Goal: Use online tool/utility: Utilize a website feature to perform a specific function

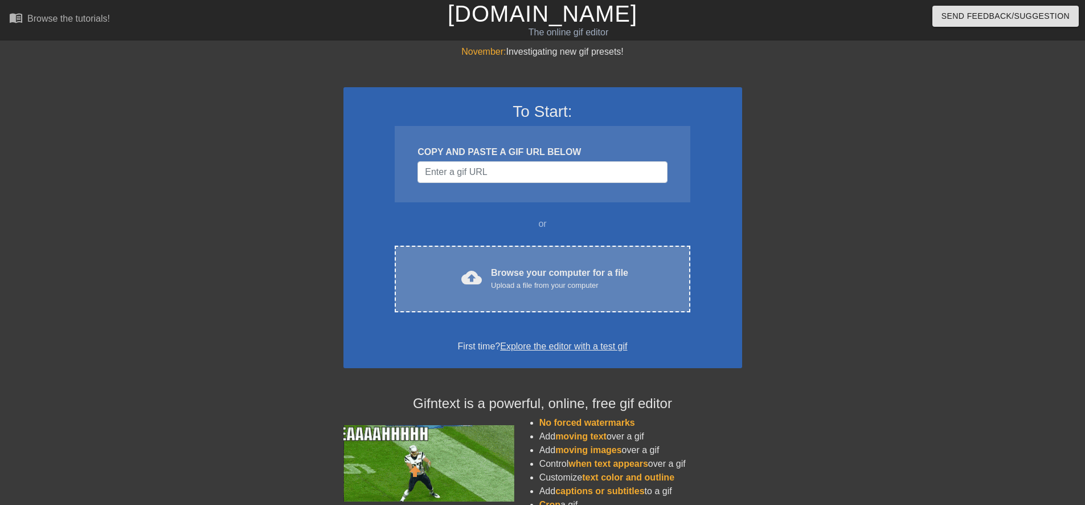
click at [465, 260] on div "cloud_upload Browse your computer for a file Upload a file from your computer C…" at bounding box center [542, 278] width 295 height 67
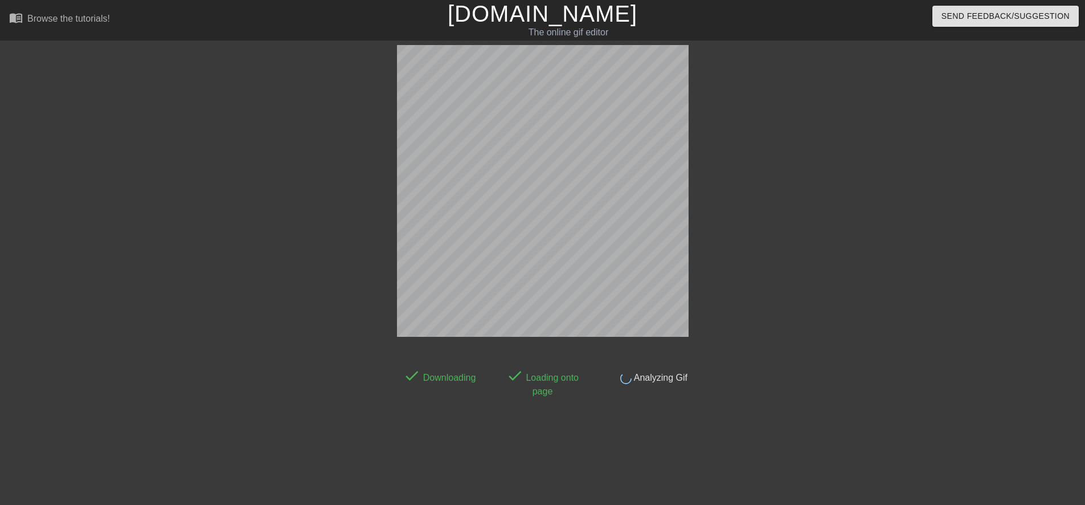
scroll to position [11, 0]
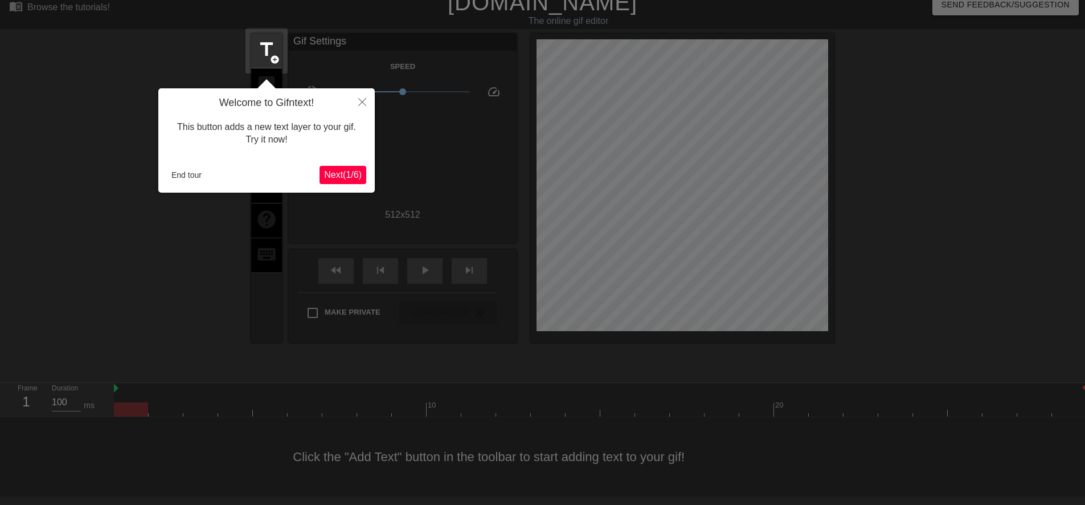
click at [353, 174] on span "Next ( 1 / 6 )" at bounding box center [343, 175] width 38 height 10
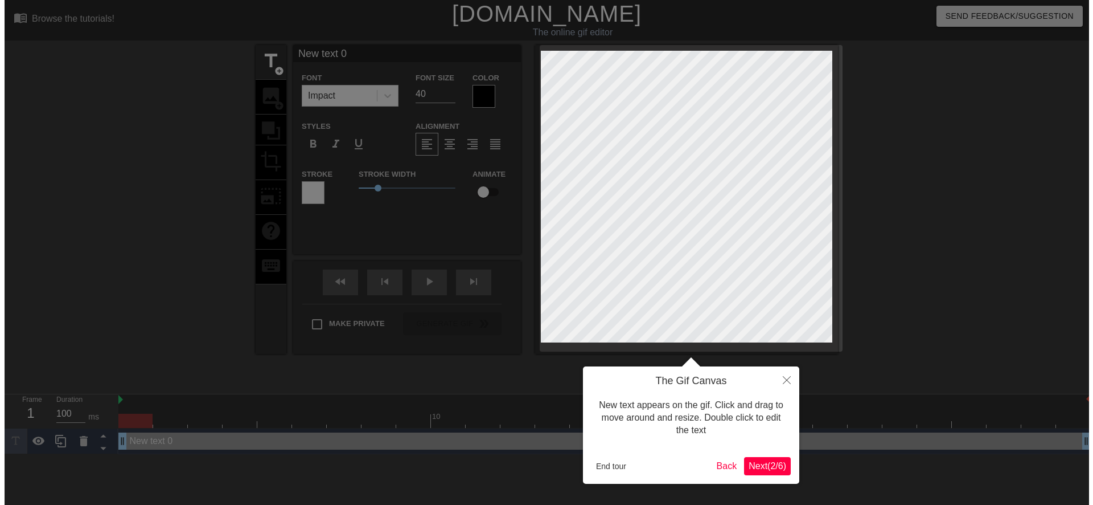
scroll to position [0, 0]
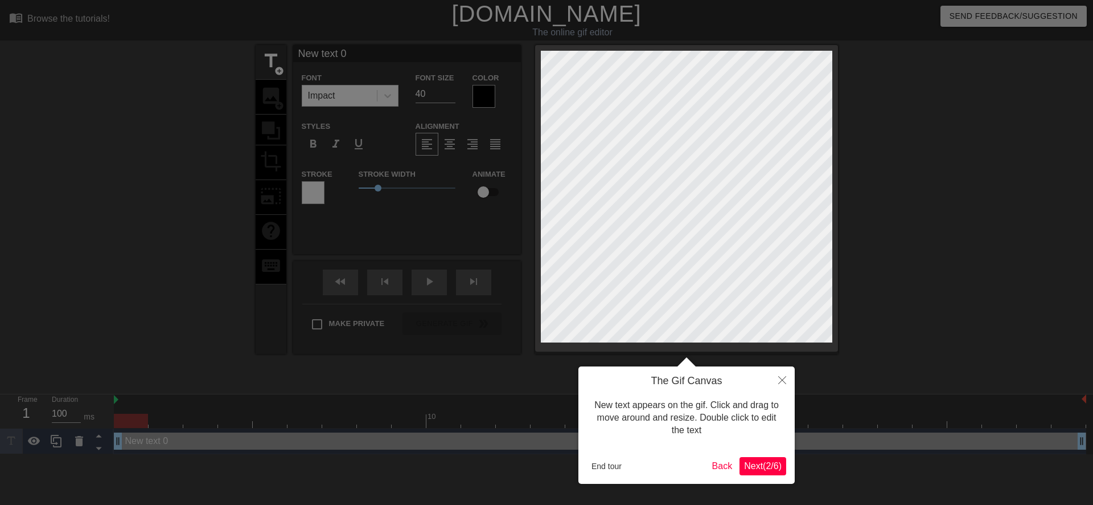
click at [744, 466] on span "Next ( 2 / 6 )" at bounding box center [763, 466] width 38 height 10
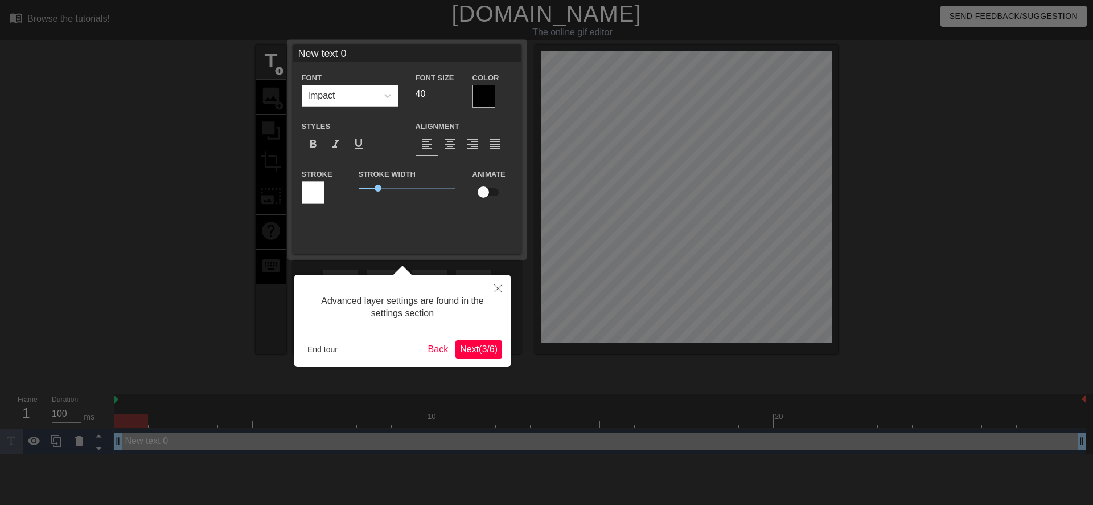
click at [481, 353] on span "Next ( 3 / 6 )" at bounding box center [479, 349] width 38 height 10
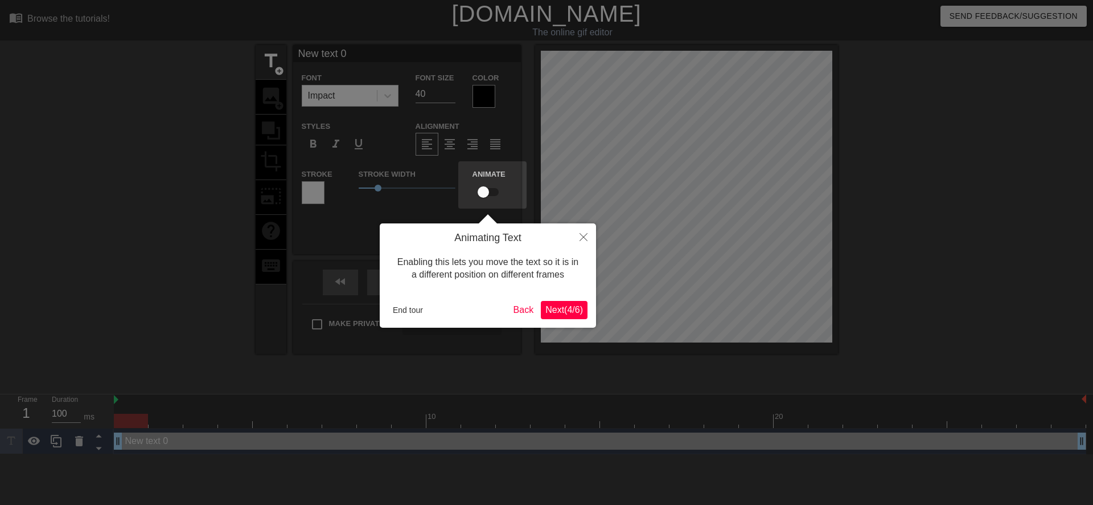
click at [555, 308] on span "Next ( 4 / 6 )" at bounding box center [565, 310] width 38 height 10
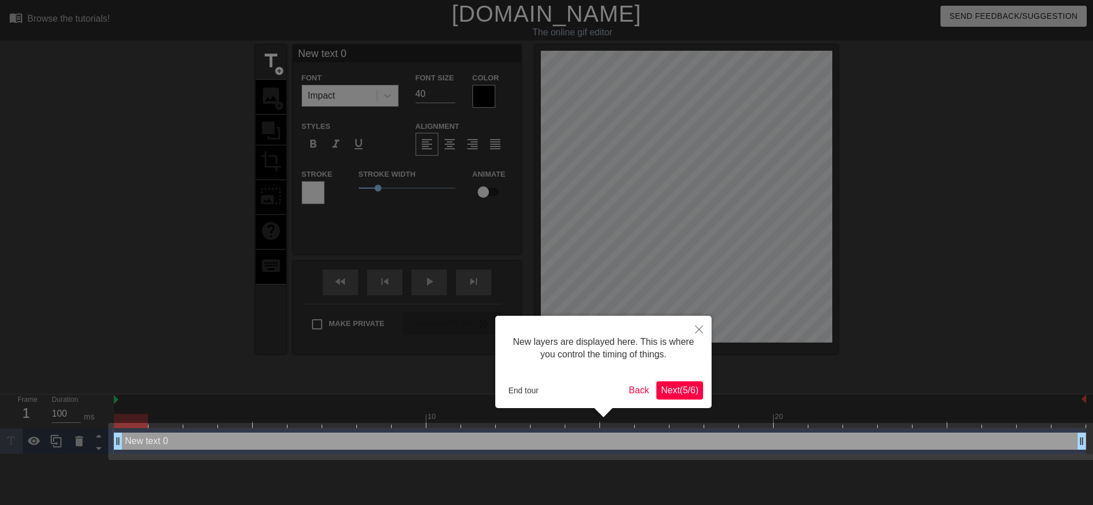
click at [665, 392] on span "Next ( 5 / 6 )" at bounding box center [680, 390] width 38 height 10
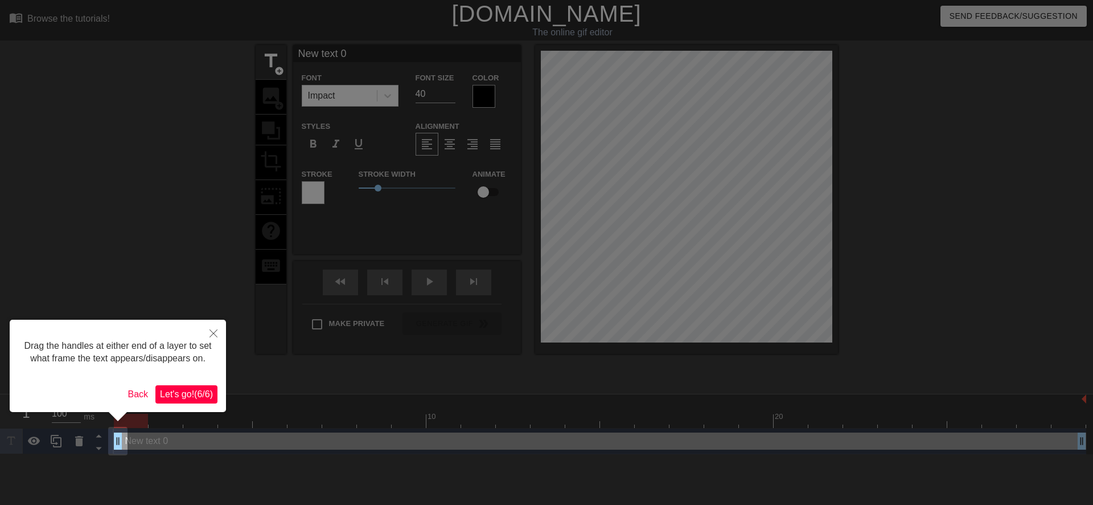
click at [198, 389] on span "Let's go! ( 6 / 6 )" at bounding box center [186, 394] width 53 height 10
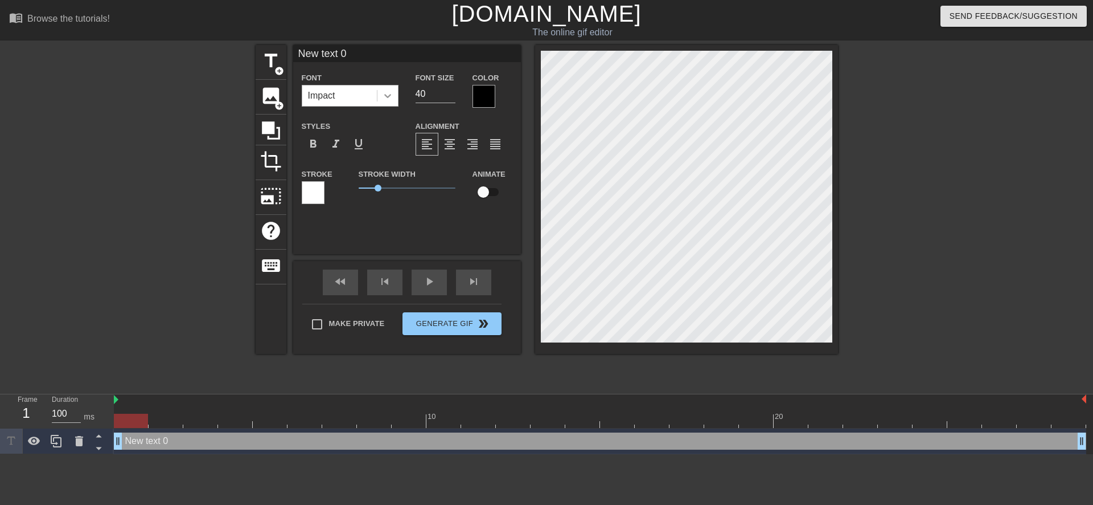
click at [389, 96] on icon at bounding box center [387, 96] width 7 height 4
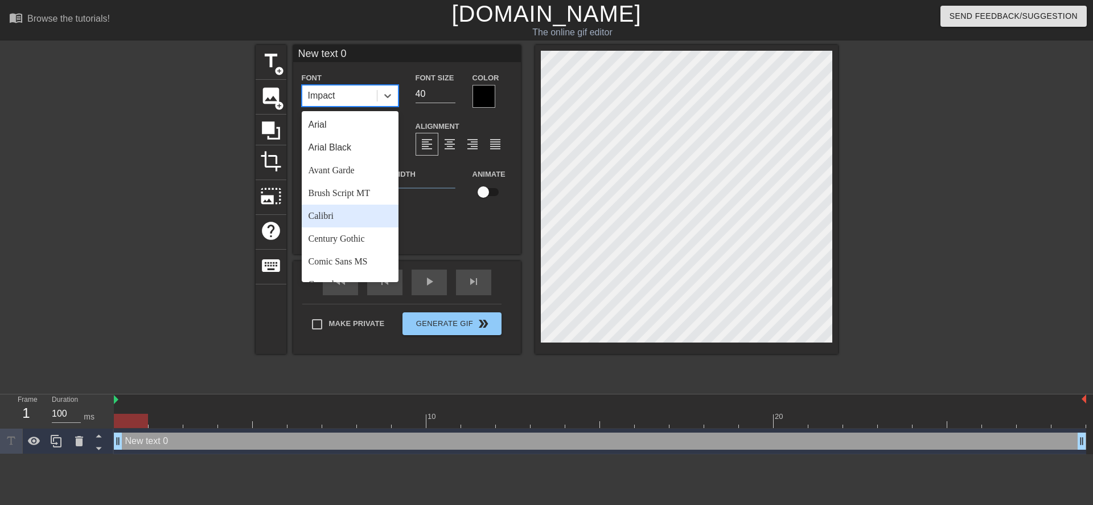
click at [349, 220] on div "Calibri" at bounding box center [350, 215] width 97 height 23
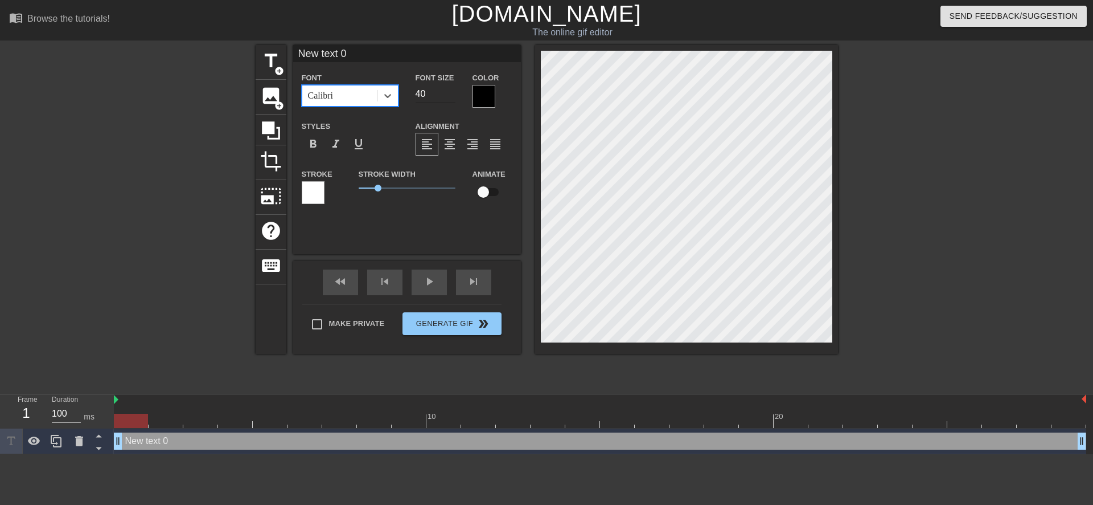
click at [422, 97] on input "40" at bounding box center [436, 94] width 40 height 18
type input "30"
click at [341, 145] on span "format_italic" at bounding box center [336, 144] width 14 height 14
type input "text 0"
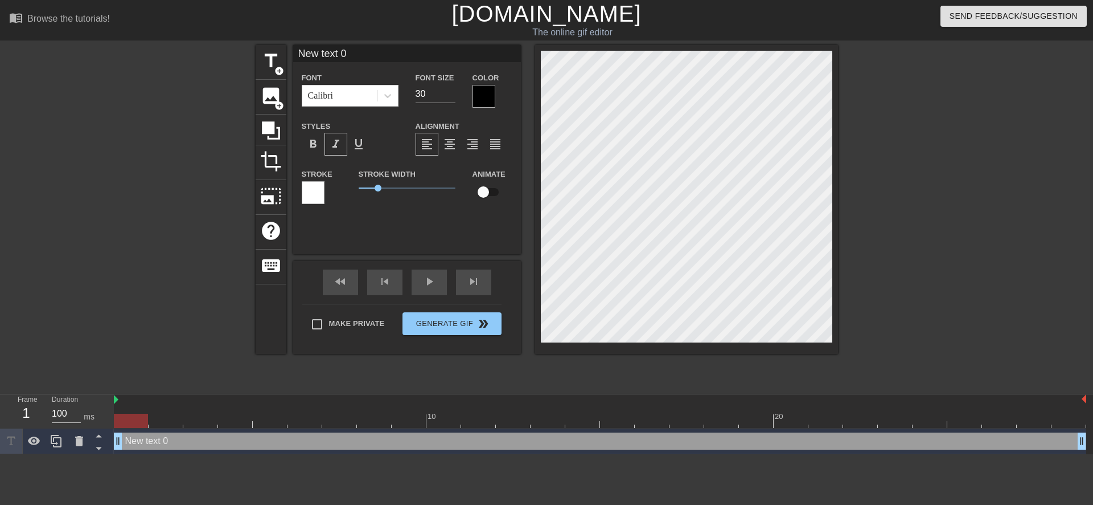
type textarea "text 0"
type input "text 0"
type textarea "text 0"
type input "ext 0"
type textarea "ext 0"
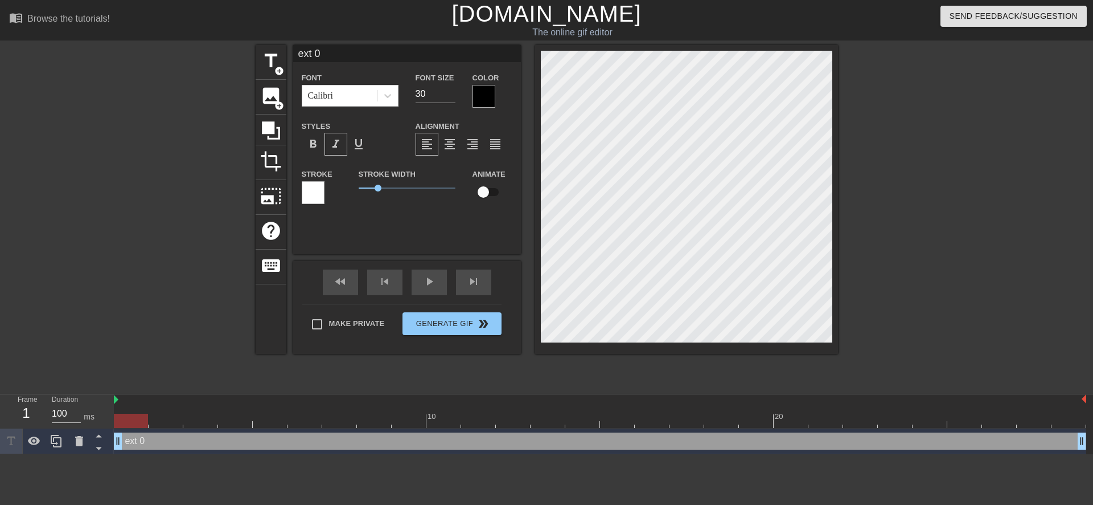
type input "xt 0"
type textarea "xt 0"
type input "t 0"
type textarea "t 0"
type input "0"
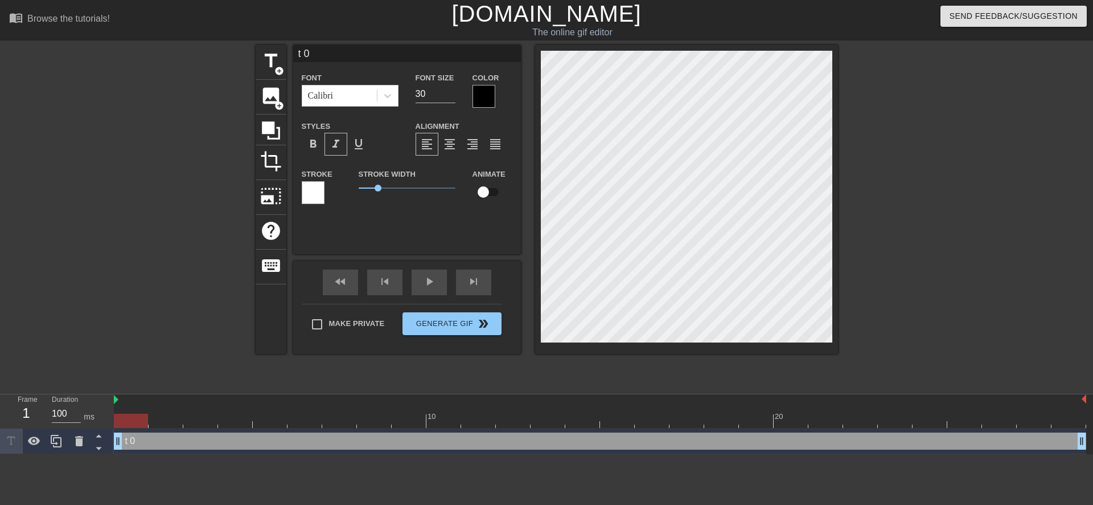
type textarea "0"
type input "0"
type textarea "0"
type input "@"
type textarea "@"
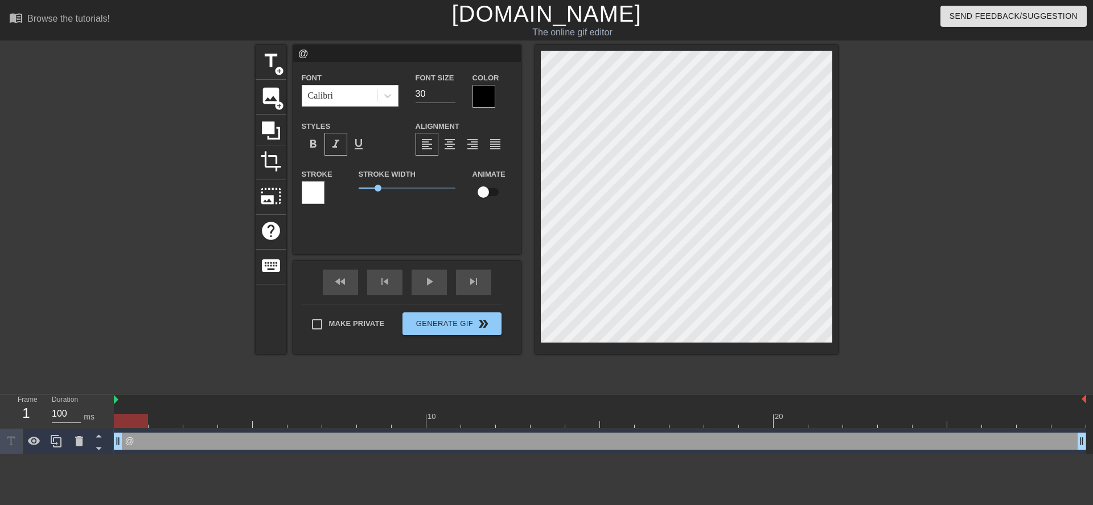
type input "@s"
type textarea "@s"
type input "@st"
type textarea "@st"
type input "@sti"
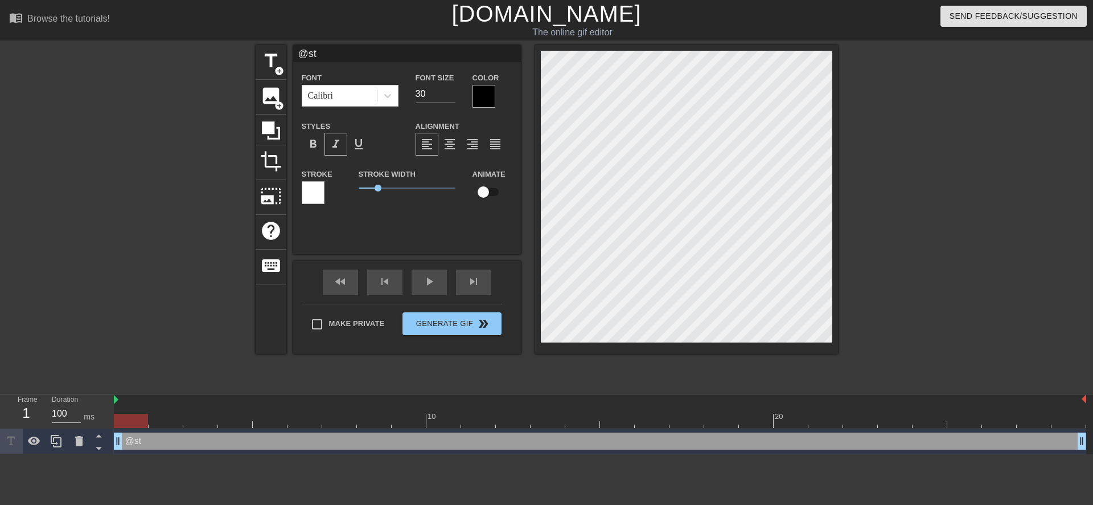
type textarea "@sti"
type input "@stic"
type textarea "@stic"
type input "@stick"
type textarea "@stick"
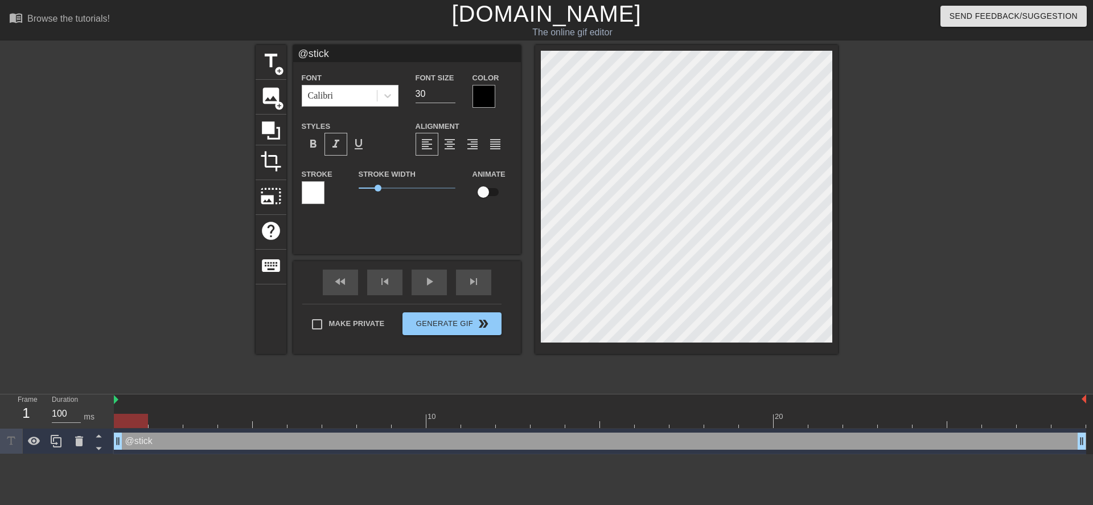
type input "@sticke"
type textarea "@sticke"
type input "@sticker"
type textarea "@sticker"
type input "@stickerb"
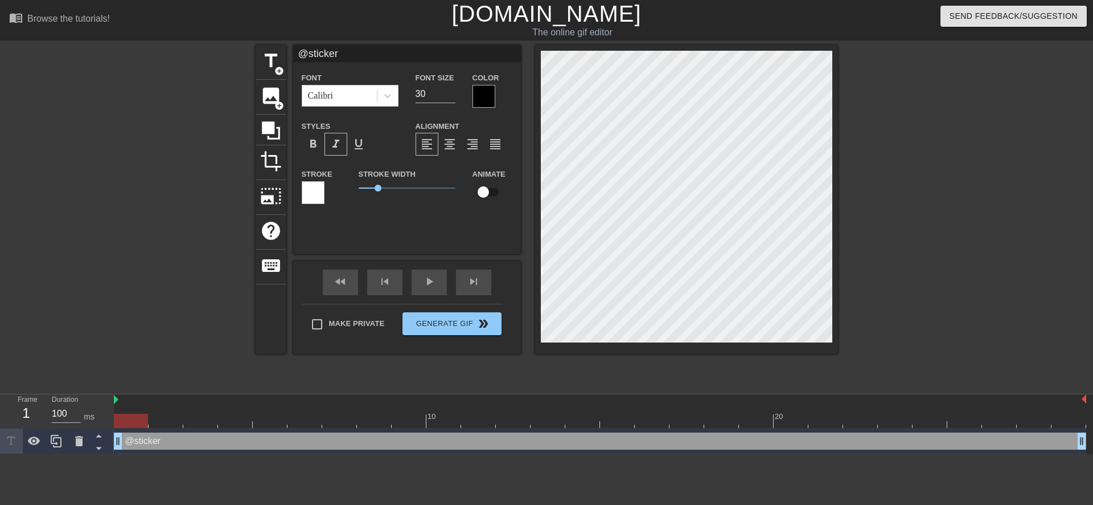
type textarea "@stickerb"
type input "@stickerba"
type textarea "@stickerba"
type input "@stickerbas"
type textarea "@stickerbas"
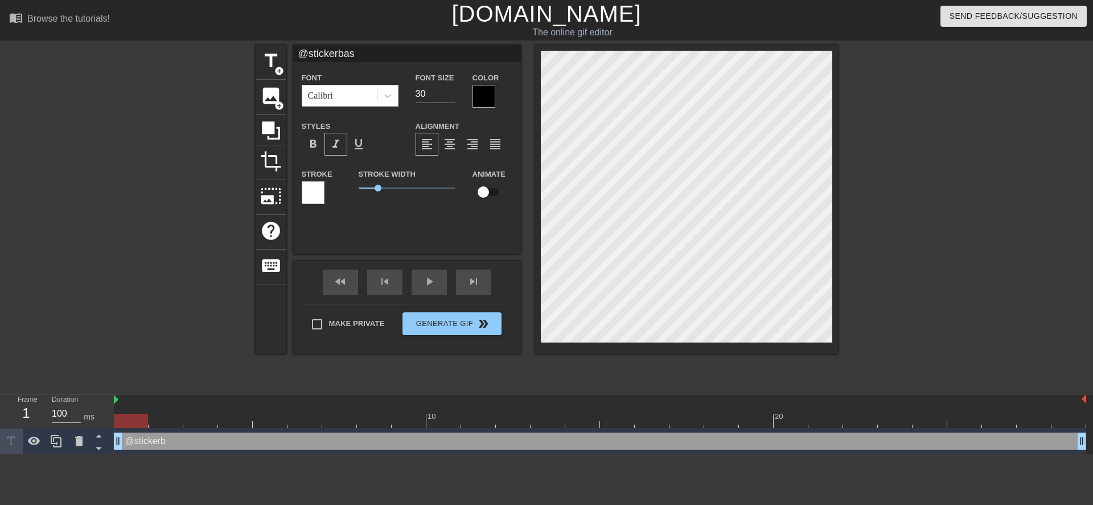
scroll to position [2, 3]
type input "@stickerbase"
type textarea "@stickerbase"
type input "@stickerbase_"
type textarea "@stickerbase_"
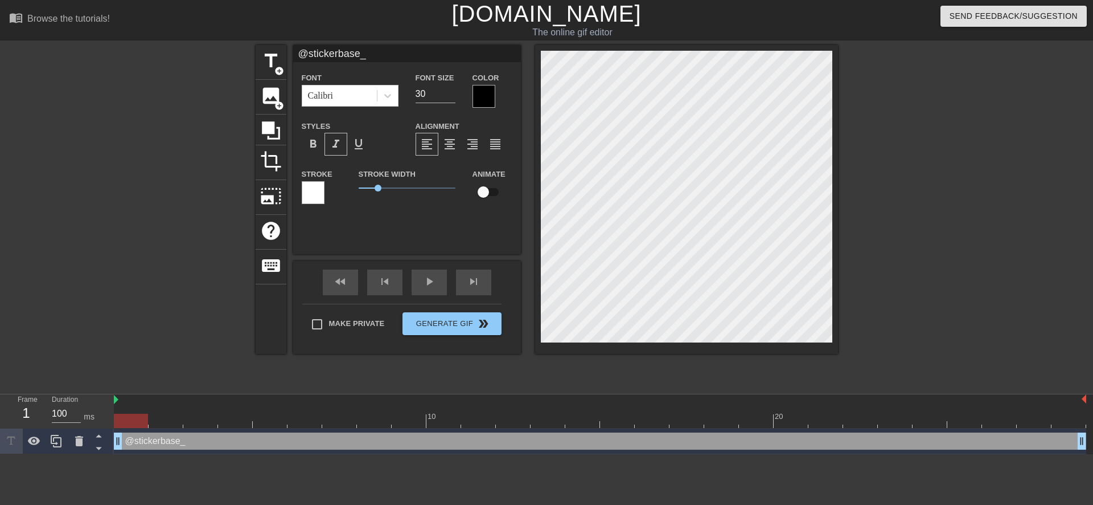
type input "@stickerbase_r"
type textarea "@stickerbase_r"
type input "@stickerbase_ru"
type textarea "@stickerbase_ru"
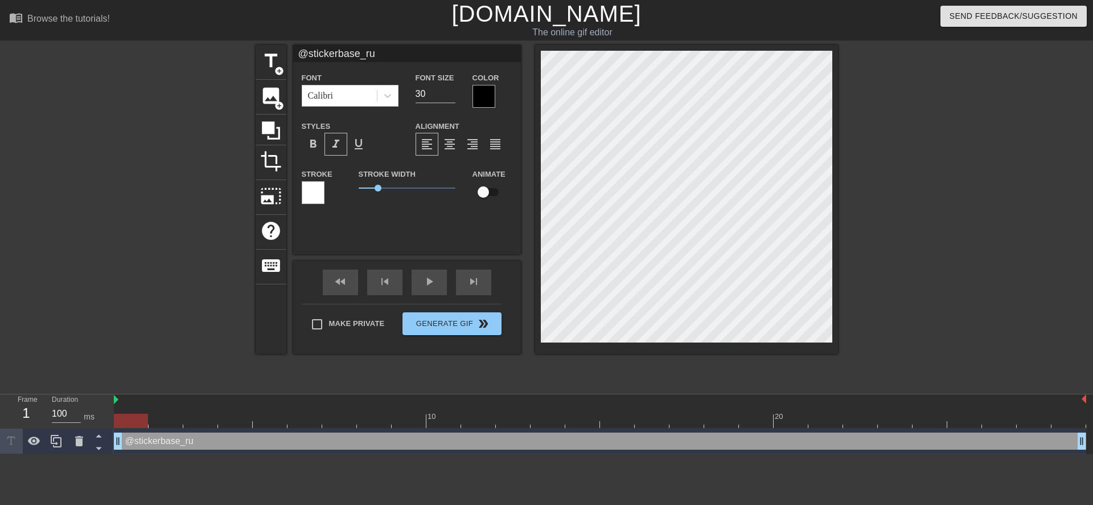
type input "@stickerbase_r"
type textarea "@stickerbase_r"
type input "@stickerbase_"
type textarea "@stickerbase_"
type input "@stickerbase"
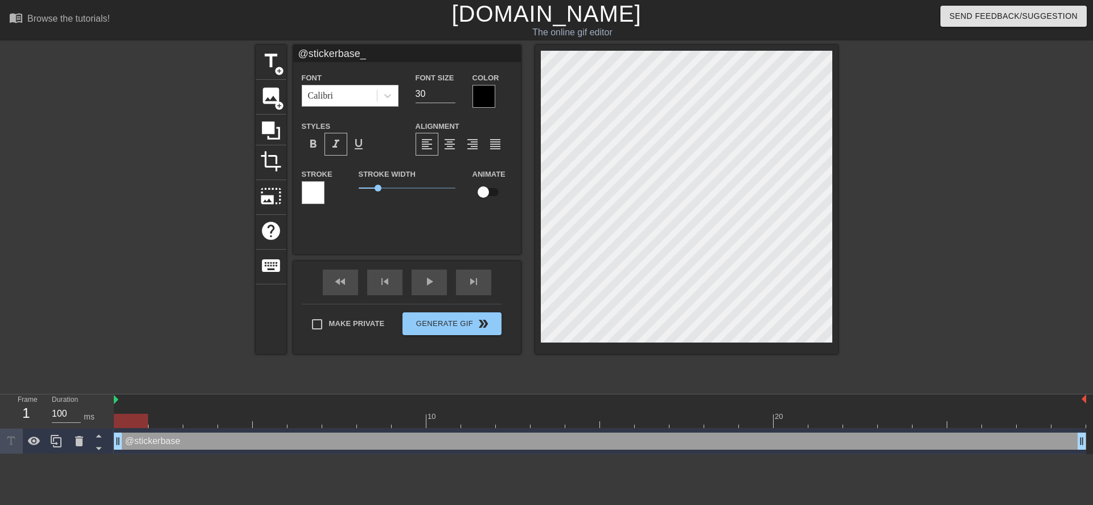
type textarea "@stickerbase"
type input "@stickerbas"
type textarea "@stickerbas"
type input "@stickerba"
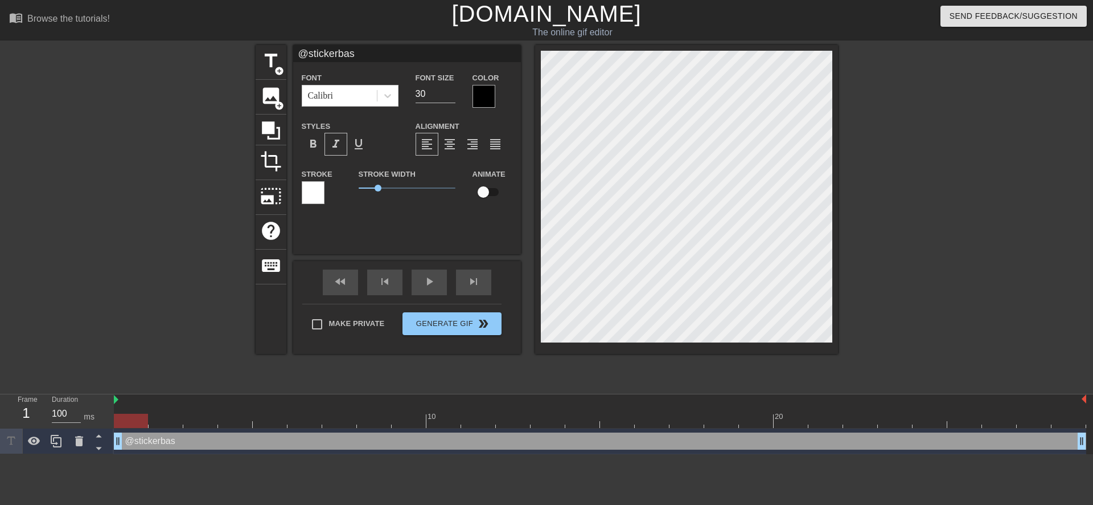
type textarea "@stickerba"
type input "@stickerb"
type textarea "@stickerb"
type input "@sticker"
type textarea "@sticker"
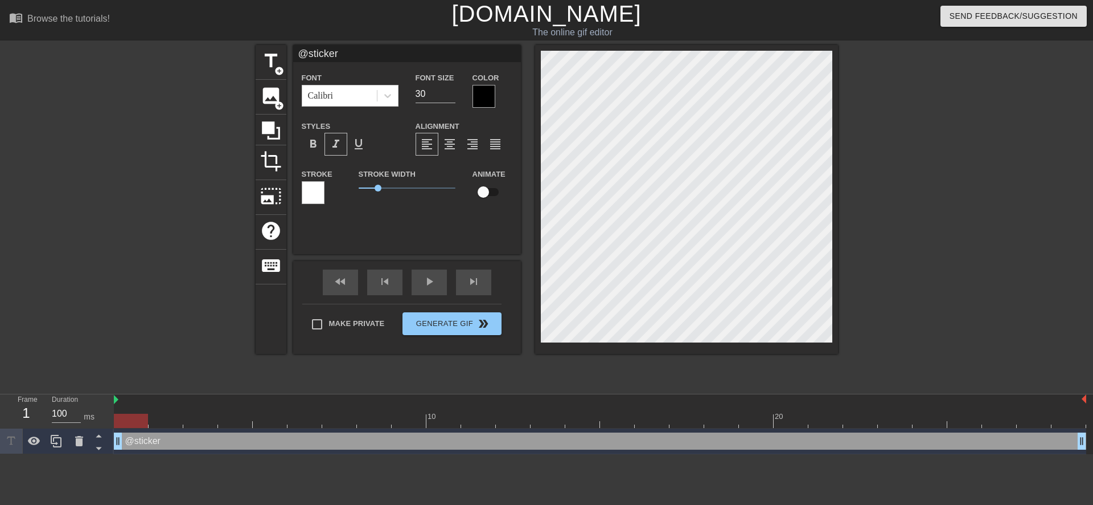
type input "@sticke"
type textarea "@sticke"
type input "@stick"
type textarea "@stick"
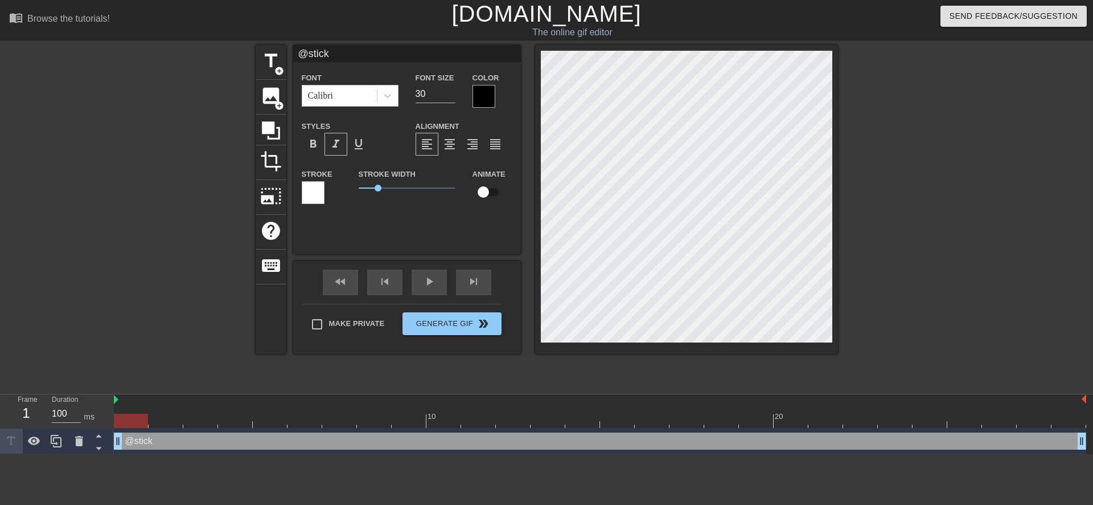
type input "@stic"
type textarea "@stic"
type input "@sti"
type textarea "@sti"
type input "@st"
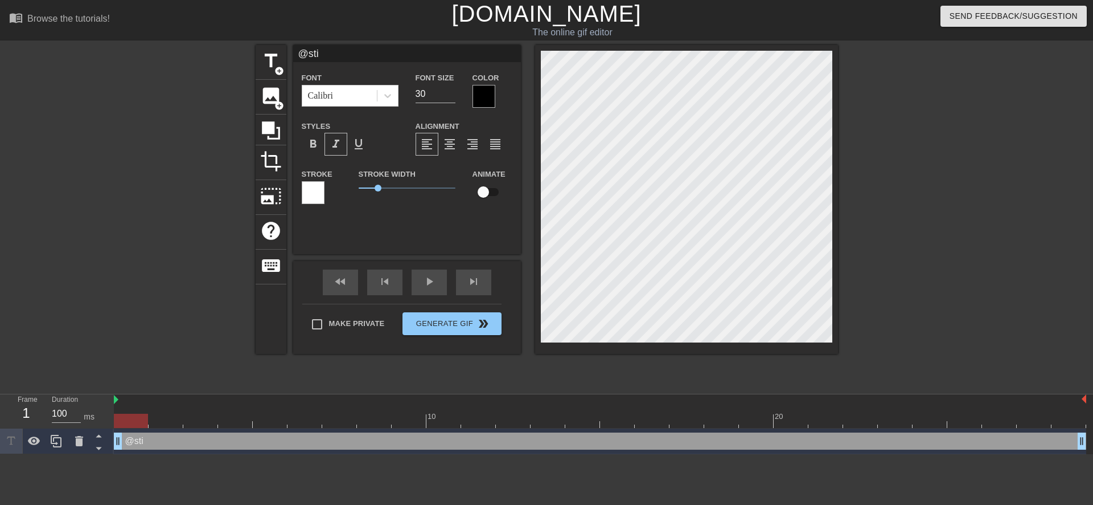
type textarea "@st"
type input "@s"
type textarea "@s"
type input "@"
type textarea "@"
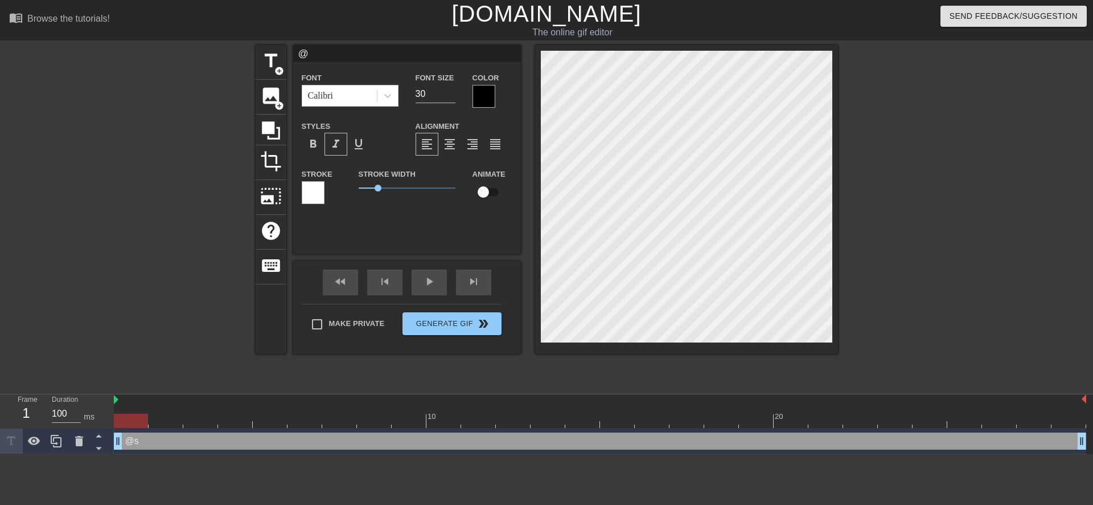
scroll to position [2, 1]
click at [389, 100] on icon at bounding box center [387, 95] width 11 height 11
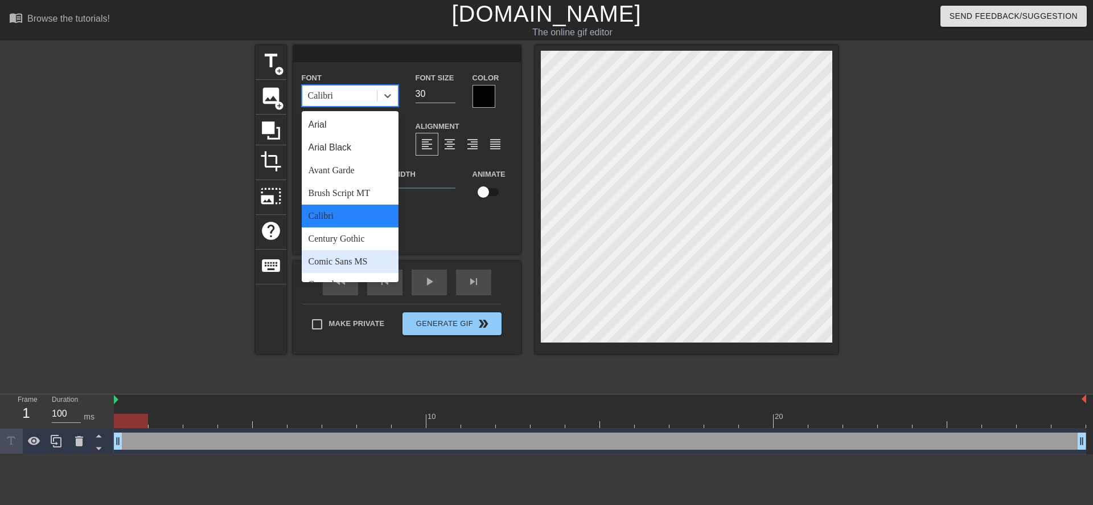
click at [356, 259] on div "Comic Sans MS" at bounding box center [350, 261] width 97 height 23
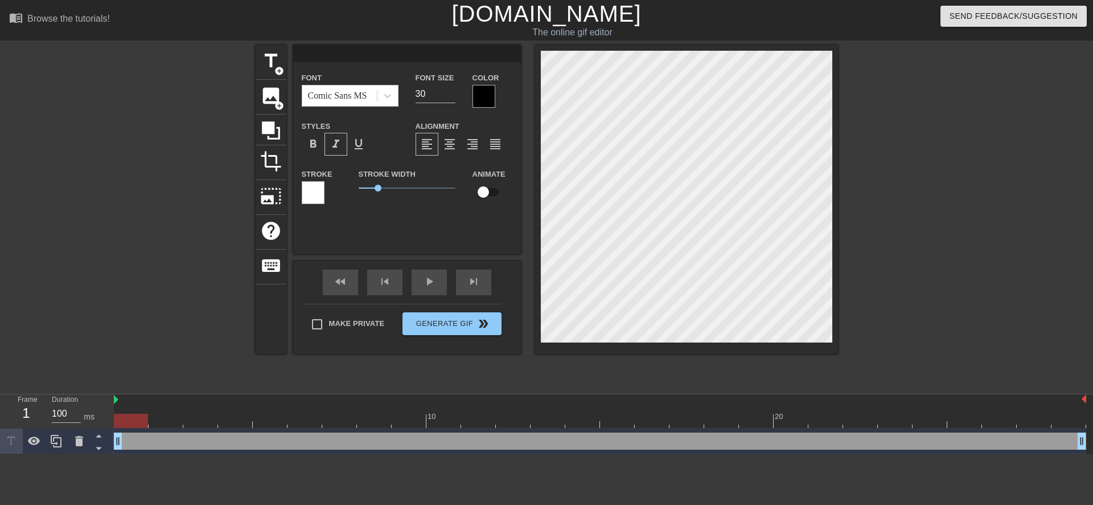
type input "@"
type textarea "@"
type input "@s"
type textarea "@s"
type input "@st"
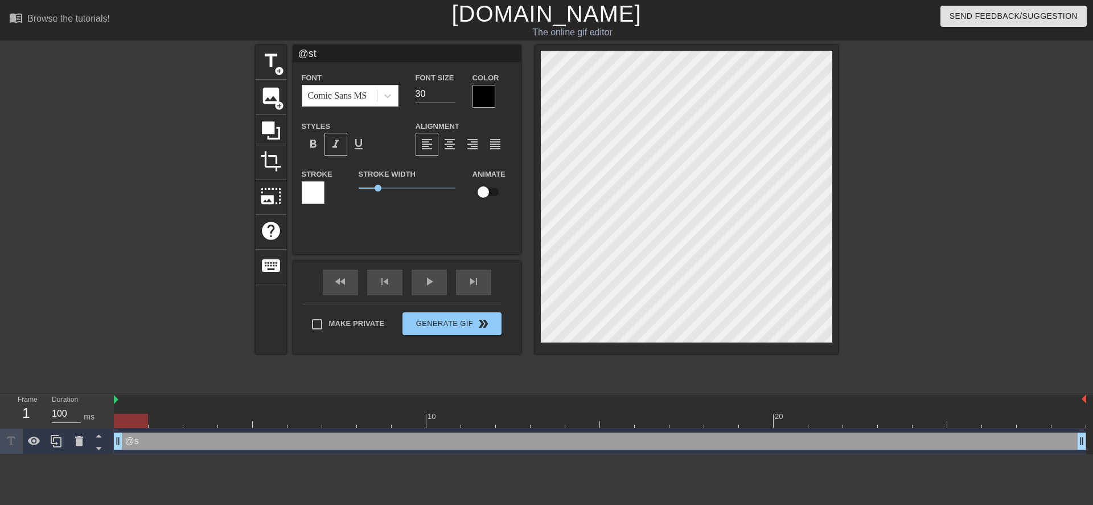
type textarea "@st"
type input "@sti"
type textarea "@sti"
type input "@stic"
type textarea "@stic"
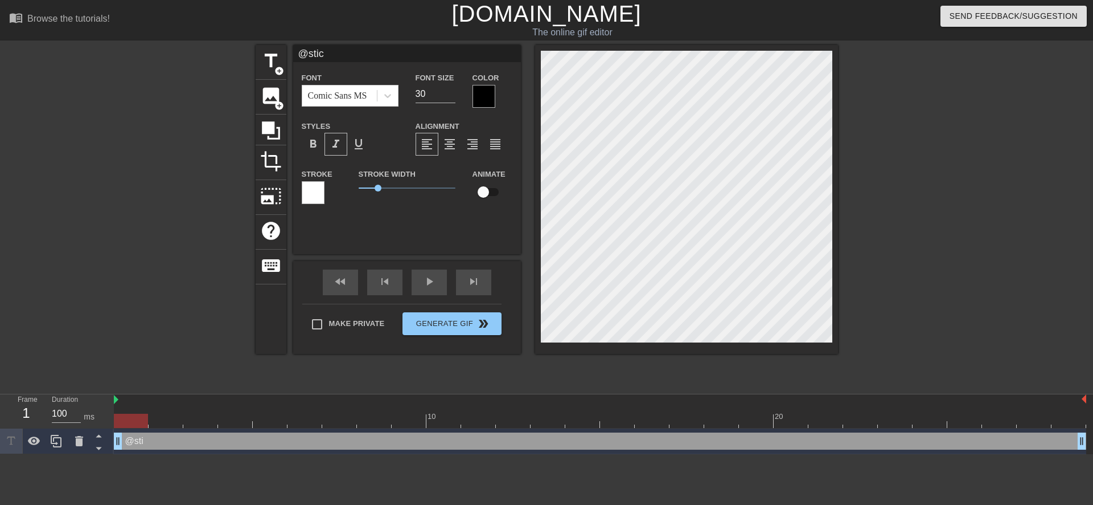
type input "@stick"
type textarea "@stick"
type input "@sticke"
type textarea "@sticke"
type input "@sticker"
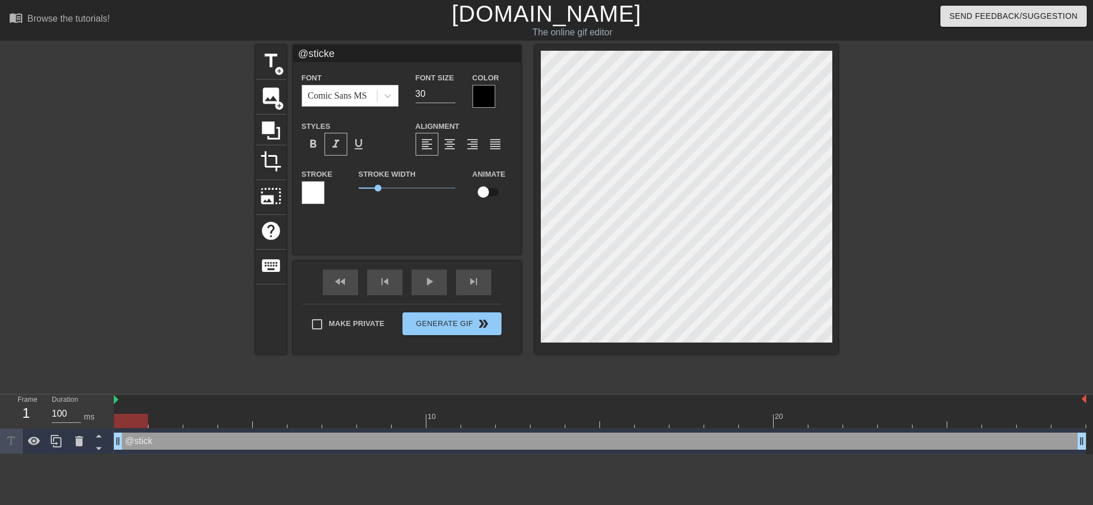
type textarea "@sticker"
type input "@stickerb"
type textarea "@stickerb"
type input "@stickerba"
type textarea "@stickerba"
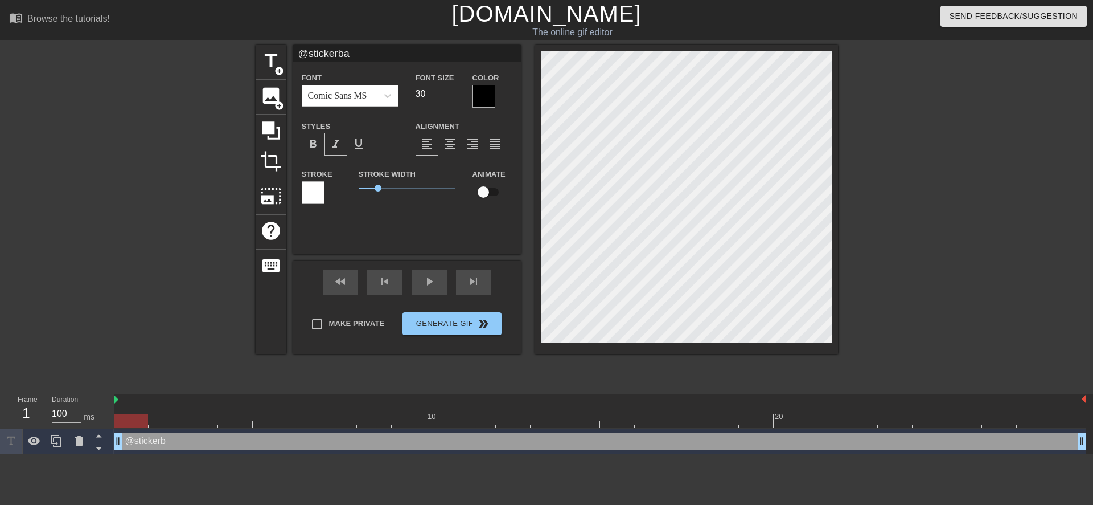
type input "@stickerbas"
type textarea "@stickerbas"
type input "@stickerbase"
type textarea "@stickerbase"
type input "@stickerbase_"
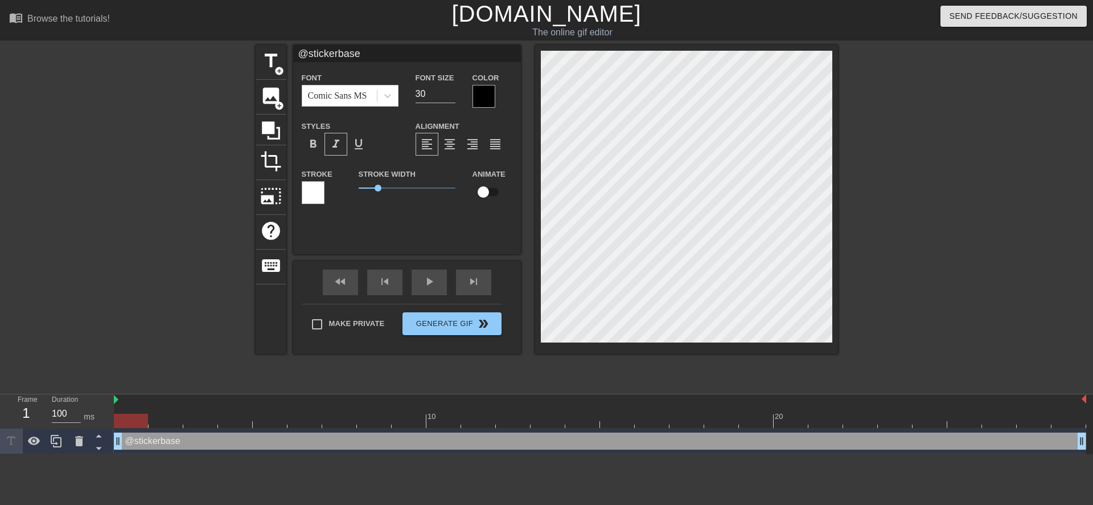
type textarea "@stickerbase_"
type input "@stickerbase_r"
type textarea "@stickerbase_r"
type input "@stickerbase_ru"
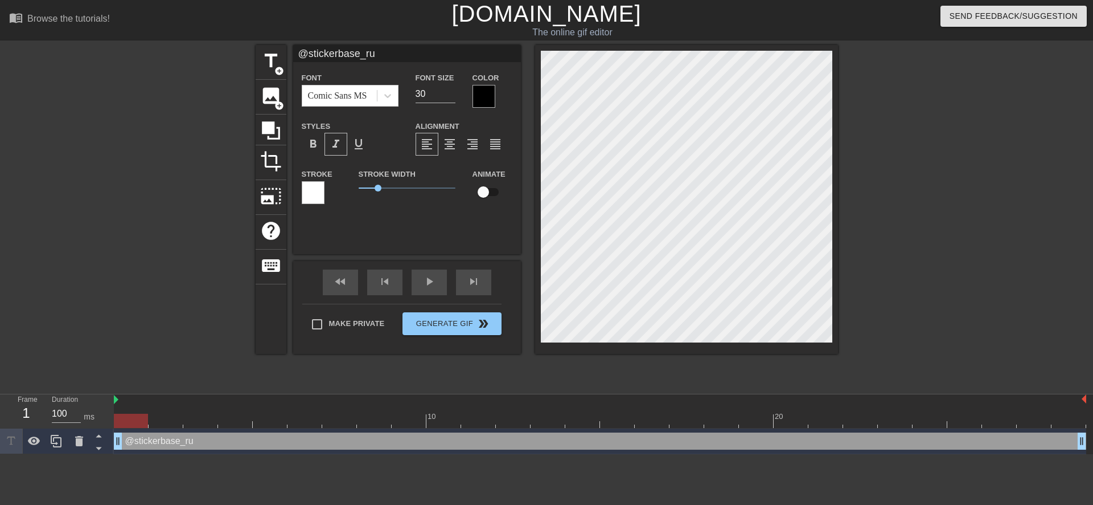
type textarea "@stickerbase_ru"
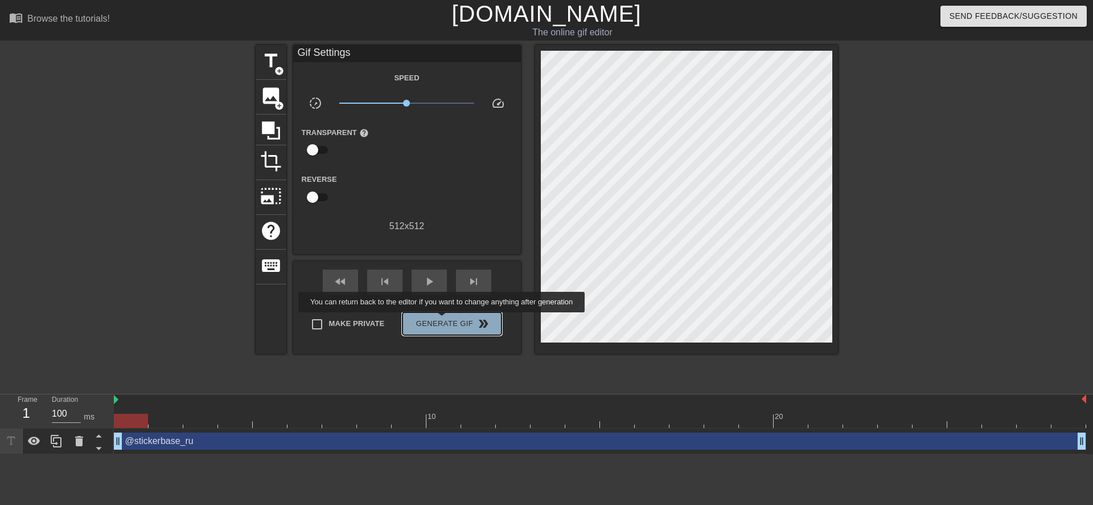
click at [443, 320] on span "Generate Gif double_arrow" at bounding box center [451, 324] width 89 height 14
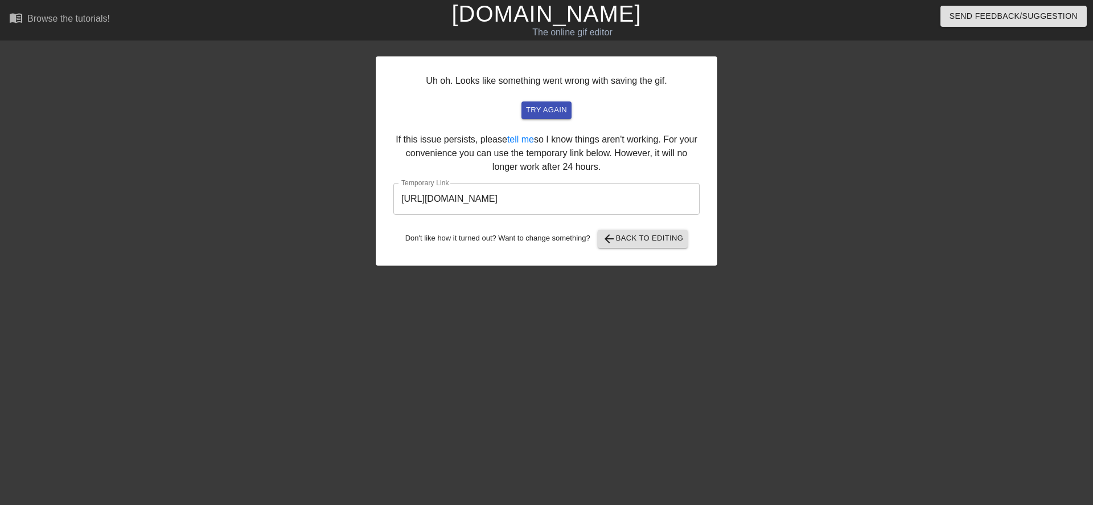
click at [500, 201] on input "[URL][DOMAIN_NAME]" at bounding box center [547, 199] width 306 height 32
